Goal: Task Accomplishment & Management: Manage account settings

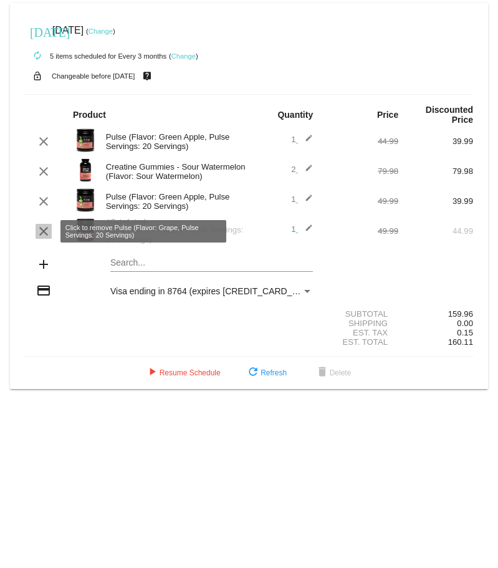
click at [50, 228] on mat-icon "clear" at bounding box center [43, 231] width 15 height 15
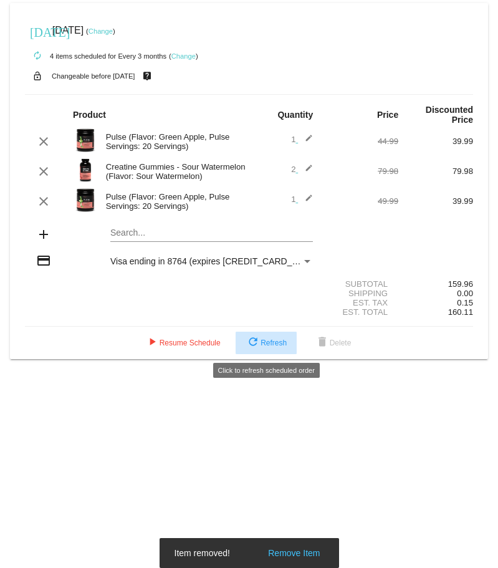
click at [254, 338] on mat-icon "refresh" at bounding box center [253, 342] width 15 height 15
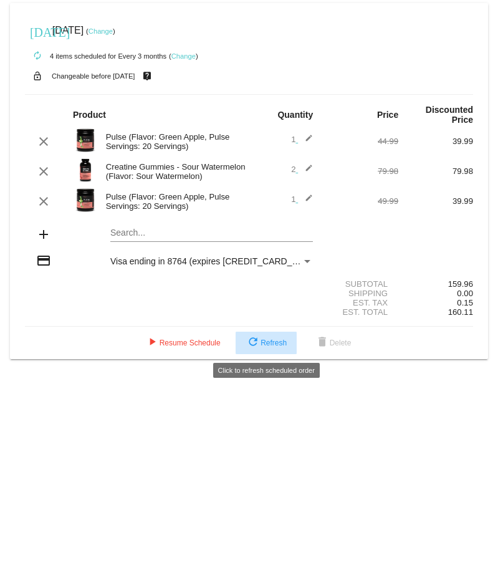
click at [243, 353] on button "refresh Refresh" at bounding box center [266, 343] width 61 height 22
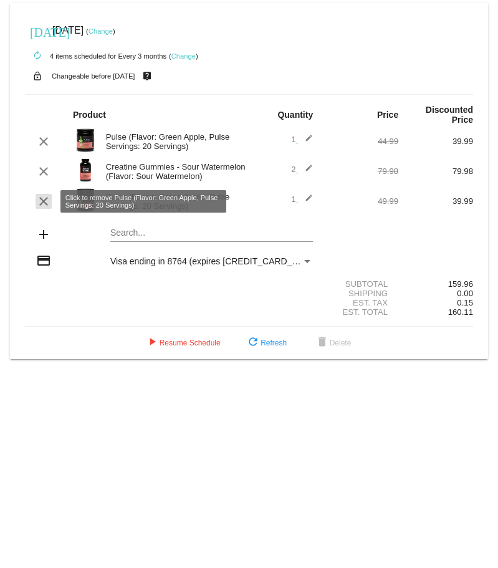
click at [39, 200] on mat-icon "clear" at bounding box center [43, 201] width 15 height 15
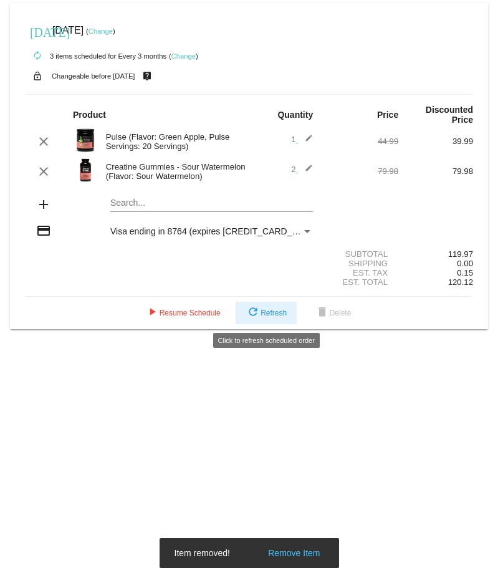
click at [256, 308] on mat-icon "refresh" at bounding box center [253, 312] width 15 height 15
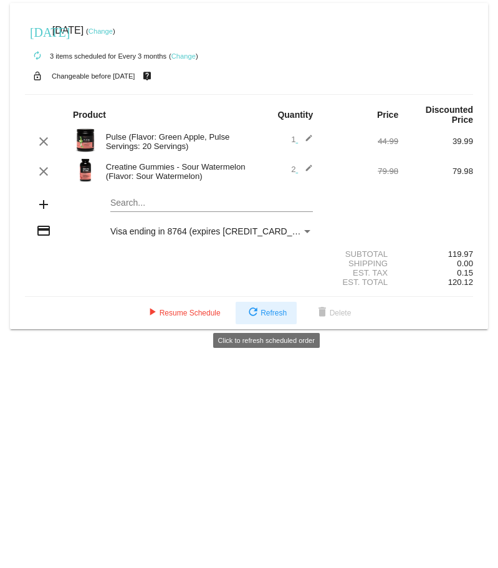
click at [256, 308] on mat-icon "refresh" at bounding box center [253, 312] width 15 height 15
click at [308, 138] on mat-icon "edit" at bounding box center [305, 141] width 15 height 15
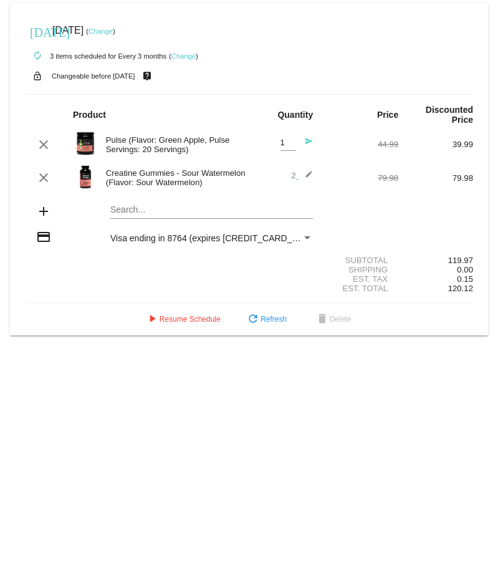
click at [294, 138] on div "1 Quantity" at bounding box center [288, 139] width 16 height 23
click at [292, 143] on input "2" at bounding box center [288, 142] width 16 height 9
type input "3"
click at [292, 141] on input "3" at bounding box center [288, 142] width 16 height 9
click at [307, 142] on mat-icon "send" at bounding box center [305, 144] width 15 height 15
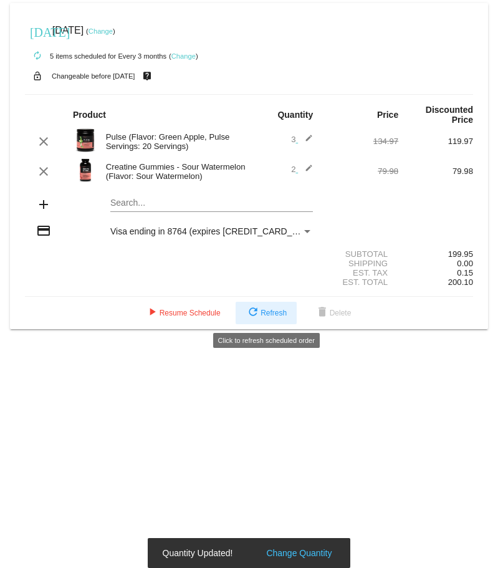
click at [272, 310] on span "refresh Refresh" at bounding box center [266, 312] width 41 height 9
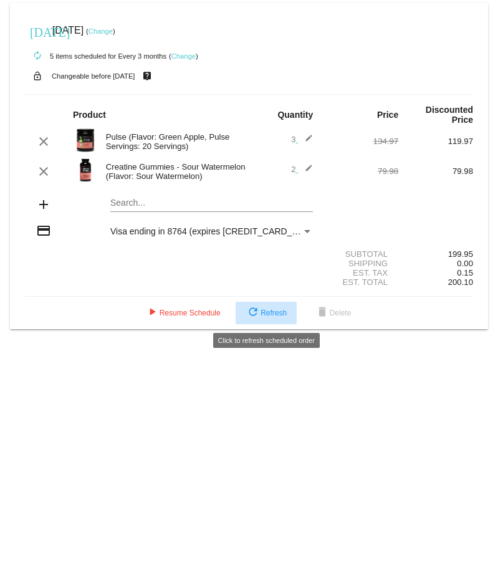
click at [272, 310] on span "refresh Refresh" at bounding box center [266, 312] width 41 height 9
click at [262, 320] on button "refresh Refresh" at bounding box center [266, 313] width 61 height 22
